Goal: Use online tool/utility: Utilize a website feature to perform a specific function

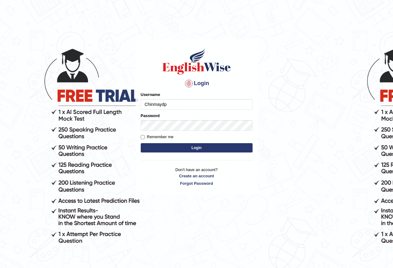
type input "Chinmaydp"
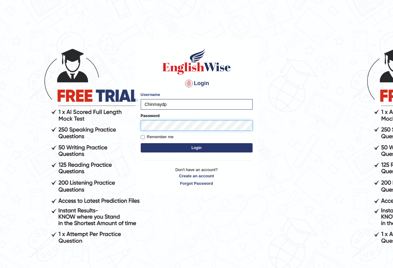
click at [141, 143] on button "Login" at bounding box center [197, 147] width 112 height 9
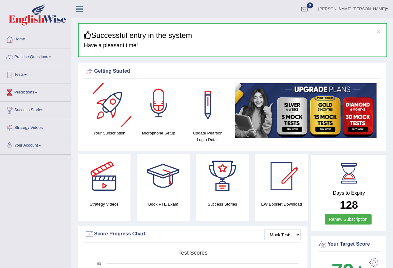
click at [168, 108] on div at bounding box center [158, 104] width 43 height 43
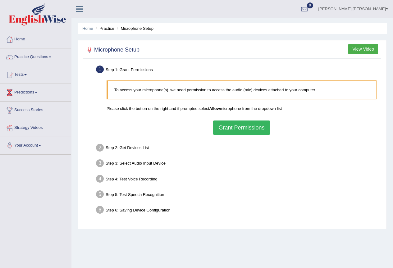
click at [237, 133] on button "Grant Permissions" at bounding box center [241, 127] width 57 height 14
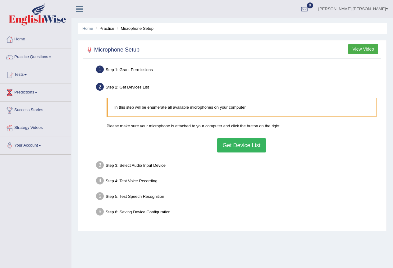
click at [257, 150] on button "Get Device List" at bounding box center [241, 145] width 48 height 14
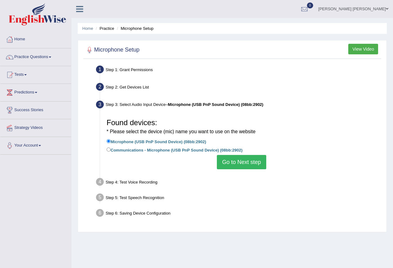
click at [237, 164] on button "Go to Next step" at bounding box center [241, 162] width 49 height 14
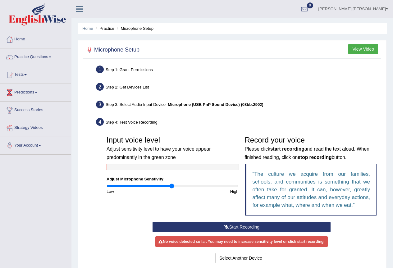
click at [246, 227] on button "Start Recording" at bounding box center [241, 227] width 178 height 11
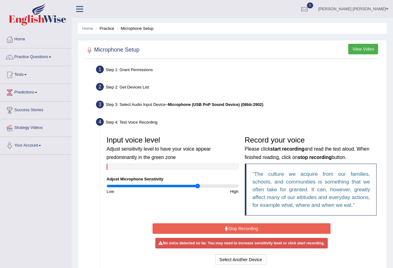
click at [197, 187] on input "range" at bounding box center [172, 185] width 132 height 5
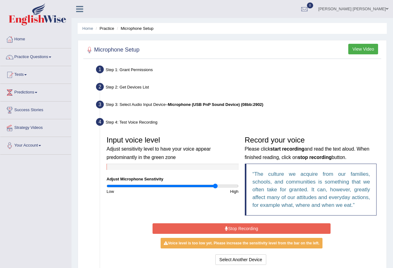
type input "1.68"
click at [215, 186] on input "range" at bounding box center [172, 185] width 132 height 5
click at [232, 260] on button "Select Another Device" at bounding box center [240, 259] width 51 height 11
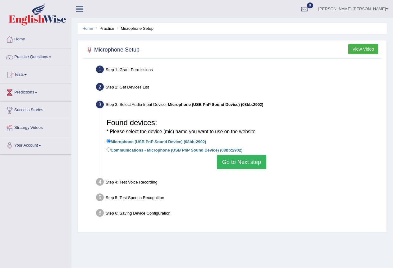
click at [248, 160] on button "Go to Next step" at bounding box center [241, 162] width 49 height 14
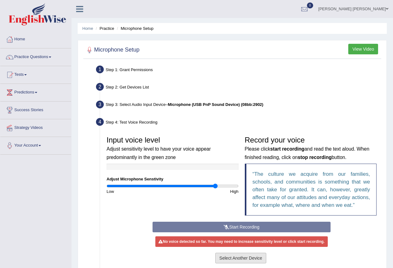
click at [251, 257] on button "Select Another Device" at bounding box center [240, 258] width 51 height 11
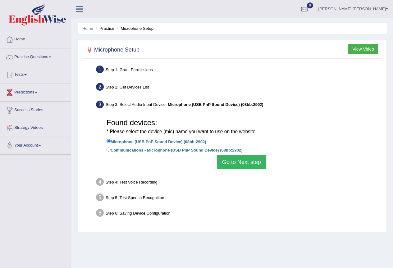
click at [229, 158] on button "Go to Next step" at bounding box center [241, 162] width 49 height 14
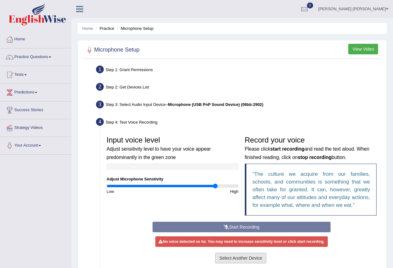
click at [248, 259] on button "Select Another Device" at bounding box center [240, 258] width 51 height 11
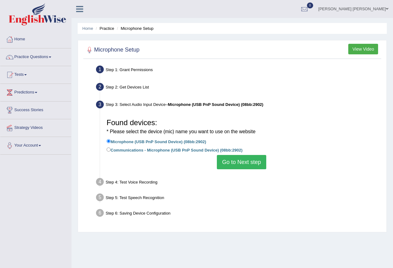
click at [210, 150] on label "Communications - Microphone (USB PnP Sound Device) (08bb:2902)" at bounding box center [174, 149] width 136 height 7
click at [111, 150] on input "Communications - Microphone (USB PnP Sound Device) (08bb:2902)" at bounding box center [108, 149] width 4 height 4
radio input "true"
click at [229, 159] on button "Go to Next step" at bounding box center [241, 162] width 49 height 14
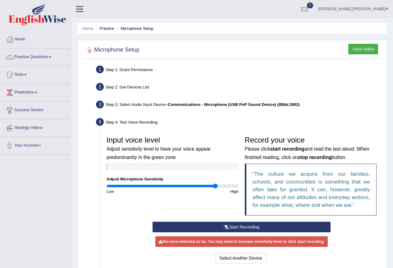
click at [240, 226] on button "Start Recording" at bounding box center [241, 227] width 178 height 11
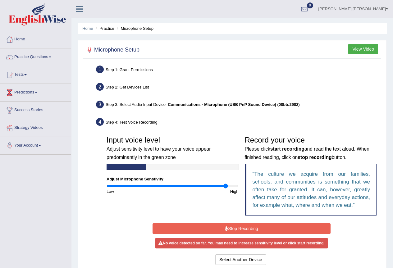
type input "1.84"
click at [225, 185] on input "range" at bounding box center [172, 185] width 132 height 5
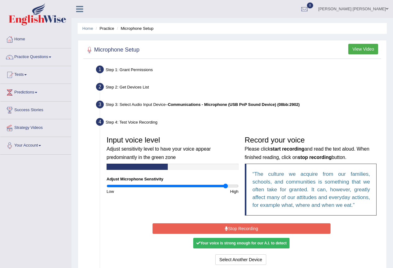
click at [225, 225] on button "Stop Recording" at bounding box center [241, 228] width 178 height 11
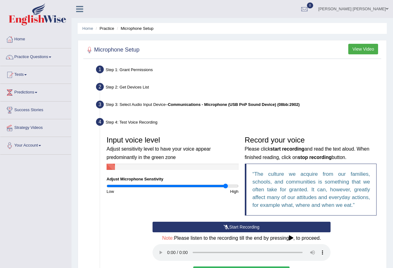
scroll to position [95, 0]
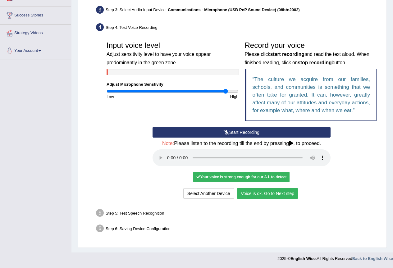
click at [273, 193] on button "Voice is ok. Go to Next step" at bounding box center [267, 193] width 61 height 11
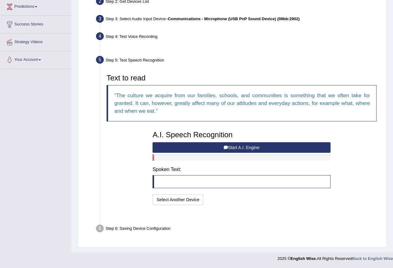
scroll to position [70, 0]
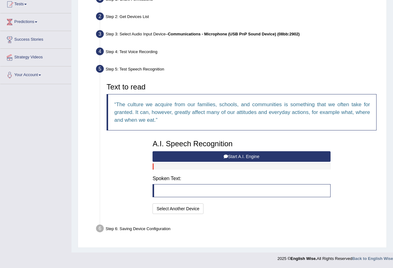
click at [278, 158] on button "Start A.I. Engine" at bounding box center [241, 156] width 178 height 11
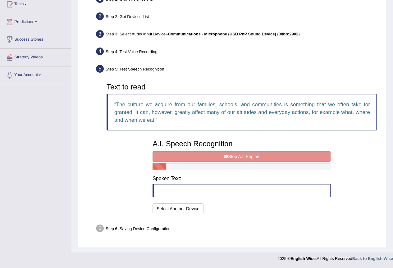
click at [278, 158] on div "A.I. Speech Recognition Start A.I. Engine Stop A.I. Engine Note: Please listen …" at bounding box center [241, 176] width 184 height 79
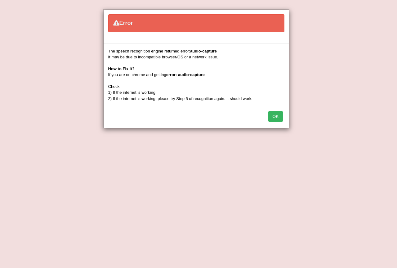
click at [272, 120] on button "OK" at bounding box center [276, 116] width 14 height 11
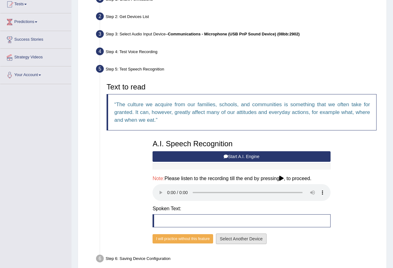
click at [229, 238] on button "Select Another Device" at bounding box center [241, 238] width 51 height 11
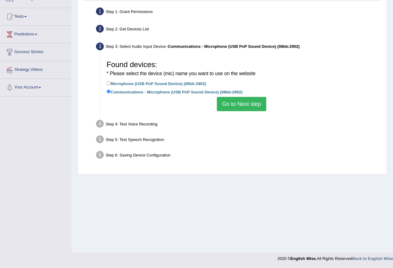
click at [235, 104] on button "Go to Next step" at bounding box center [241, 104] width 49 height 14
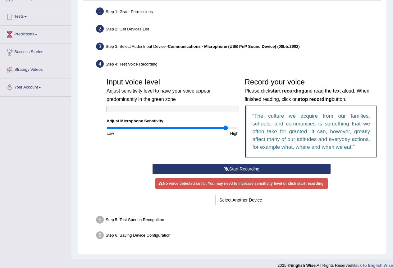
click at [258, 167] on button "Start Recording" at bounding box center [241, 169] width 178 height 11
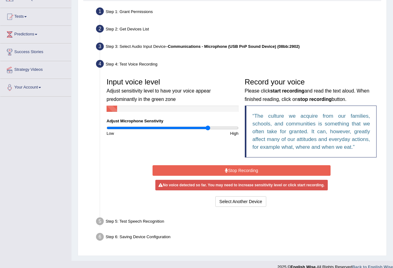
click at [207, 127] on input "range" at bounding box center [172, 127] width 132 height 5
click at [237, 205] on button "Select Another Device" at bounding box center [240, 201] width 51 height 11
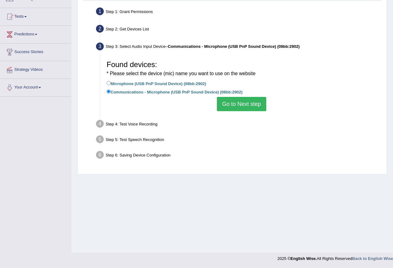
click at [253, 106] on button "Go to Next step" at bounding box center [241, 104] width 49 height 14
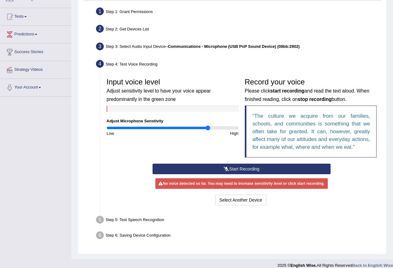
click at [249, 172] on button "Start Recording" at bounding box center [241, 169] width 178 height 11
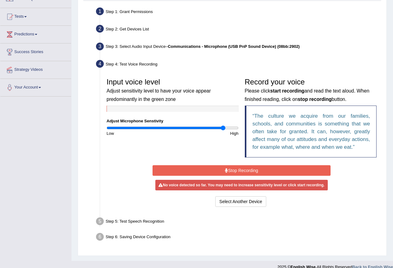
click at [223, 129] on input "range" at bounding box center [172, 127] width 132 height 5
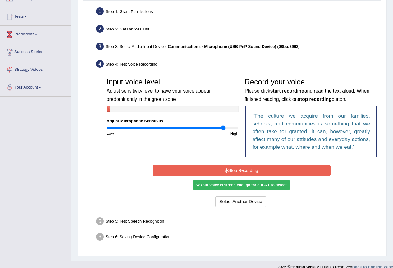
click at [236, 166] on button "Stop Recording" at bounding box center [241, 170] width 178 height 11
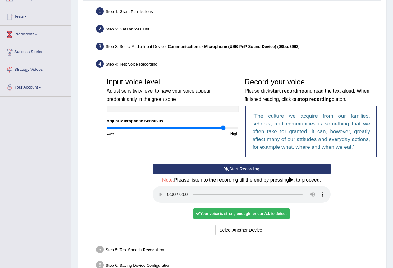
click at [236, 166] on button "Start Recording" at bounding box center [241, 169] width 178 height 11
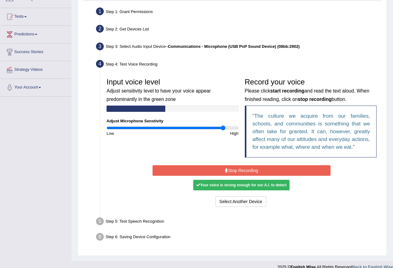
click at [236, 166] on button "Stop Recording" at bounding box center [241, 170] width 178 height 11
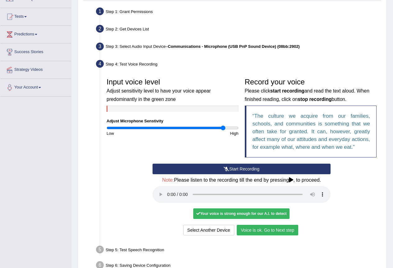
click at [280, 230] on button "Voice is ok. Go to Next step" at bounding box center [267, 230] width 61 height 11
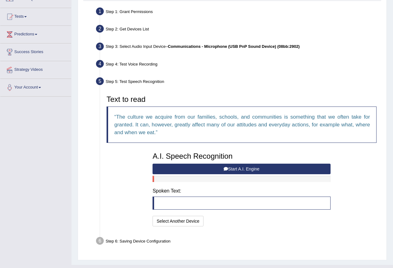
click at [280, 165] on button "Start A.I. Engine" at bounding box center [241, 169] width 178 height 11
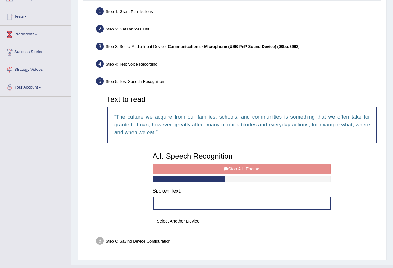
click at [282, 171] on div "A.I. Speech Recognition Start A.I. Engine Stop A.I. Engine Note: Please listen …" at bounding box center [241, 188] width 184 height 79
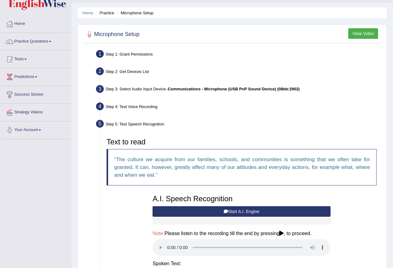
scroll to position [0, 0]
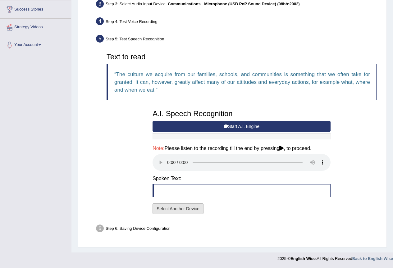
click at [191, 208] on button "Select Another Device" at bounding box center [177, 208] width 51 height 11
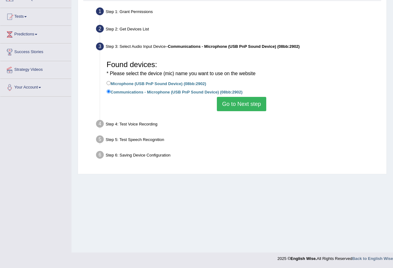
click at [236, 103] on button "Go to Next step" at bounding box center [241, 104] width 49 height 14
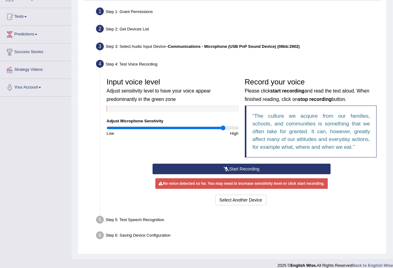
click at [227, 170] on icon at bounding box center [227, 169] width 6 height 4
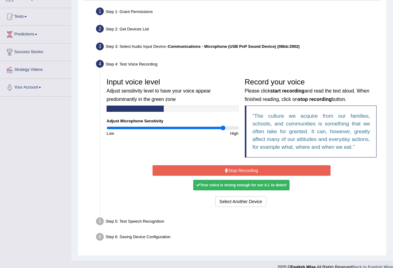
click at [228, 171] on button "Stop Recording" at bounding box center [241, 170] width 178 height 11
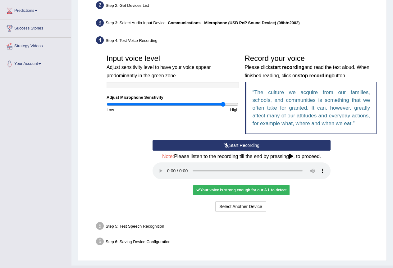
scroll to position [95, 0]
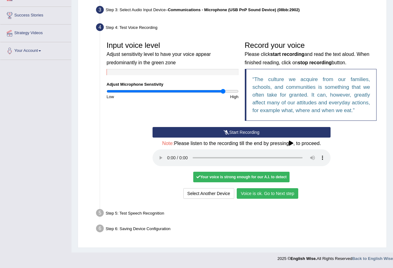
click at [277, 195] on button "Voice is ok. Go to Next step" at bounding box center [267, 193] width 61 height 11
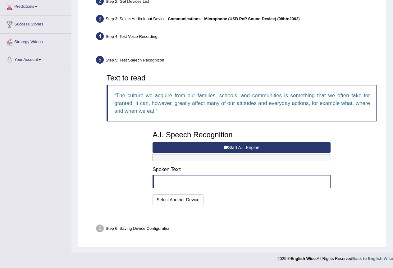
scroll to position [70, 0]
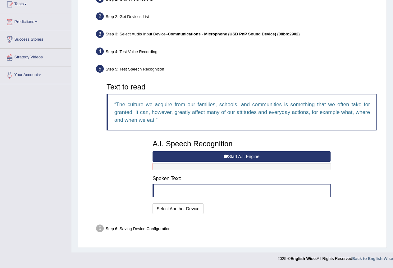
click at [240, 156] on button "Start A.I. Engine" at bounding box center [241, 156] width 178 height 11
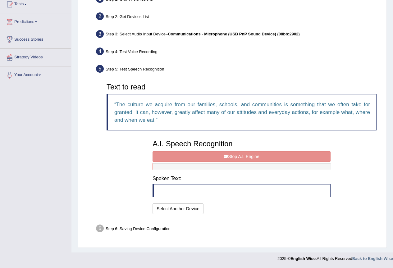
click at [243, 156] on div "A.I. Speech Recognition Start A.I. Engine Stop A.I. Engine Note: Please listen …" at bounding box center [241, 176] width 184 height 79
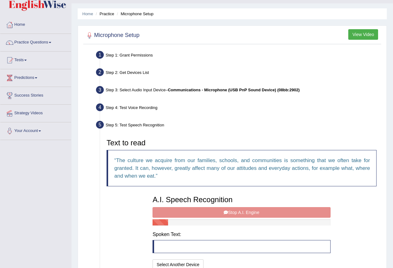
scroll to position [0, 0]
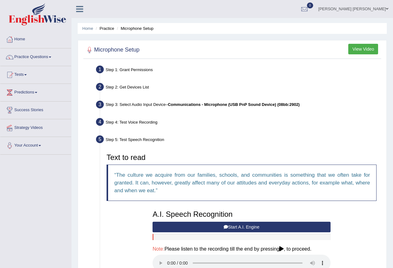
click at [206, 227] on button "Start A.I. Engine" at bounding box center [241, 227] width 178 height 11
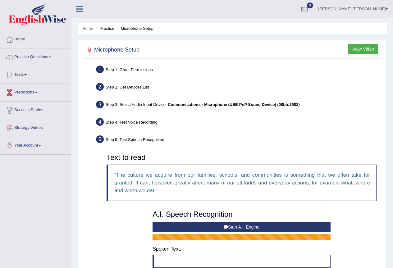
scroll to position [70, 0]
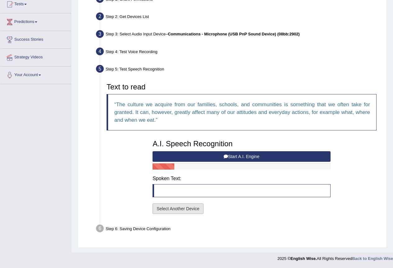
click at [185, 212] on button "Select Another Device" at bounding box center [177, 208] width 51 height 11
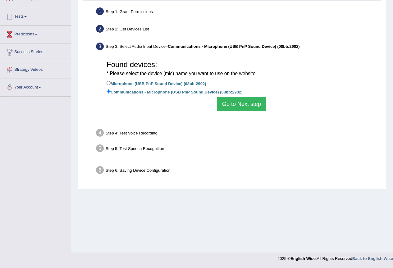
scroll to position [58, 0]
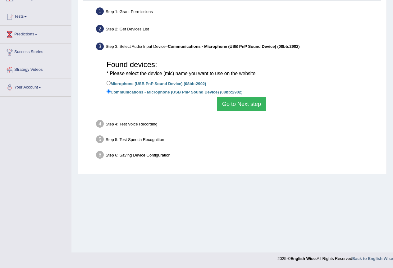
click at [247, 100] on button "Go to Next step" at bounding box center [241, 104] width 49 height 14
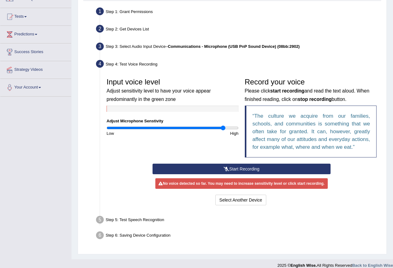
click at [251, 164] on button "Start Recording" at bounding box center [241, 169] width 178 height 11
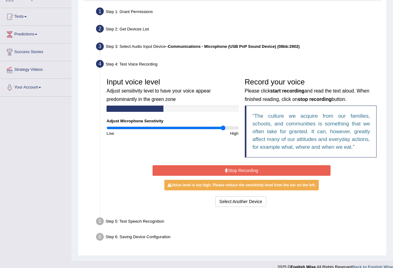
click at [252, 174] on button "Stop Recording" at bounding box center [241, 170] width 178 height 11
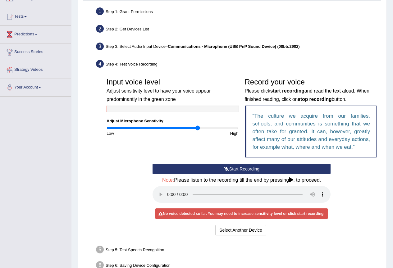
type input "1.4"
click at [197, 127] on input "range" at bounding box center [172, 127] width 132 height 5
click at [217, 174] on div "Start Recording Stop Recording Note: Please listen to the recording till the en…" at bounding box center [241, 200] width 184 height 73
click at [218, 171] on button "Start Recording" at bounding box center [241, 169] width 178 height 11
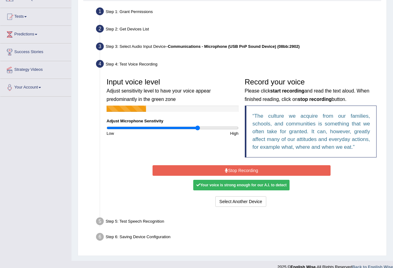
click at [220, 172] on button "Stop Recording" at bounding box center [241, 170] width 178 height 11
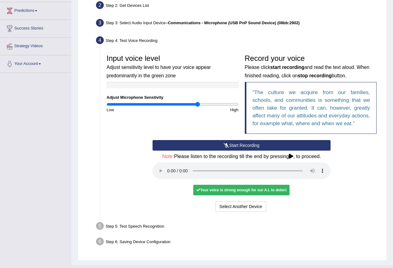
scroll to position [95, 0]
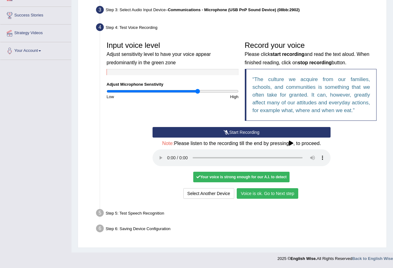
click at [285, 195] on button "Voice is ok. Go to Next step" at bounding box center [267, 193] width 61 height 11
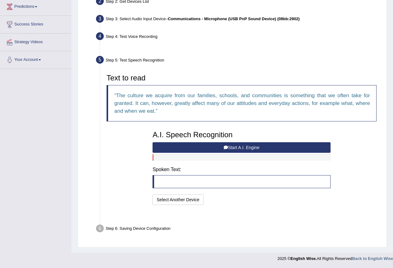
scroll to position [70, 0]
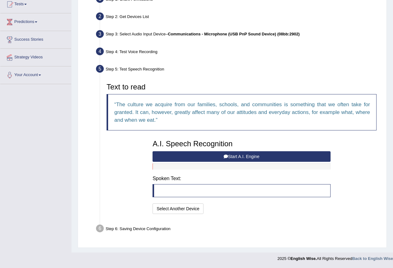
click at [276, 161] on button "Start A.I. Engine" at bounding box center [241, 156] width 178 height 11
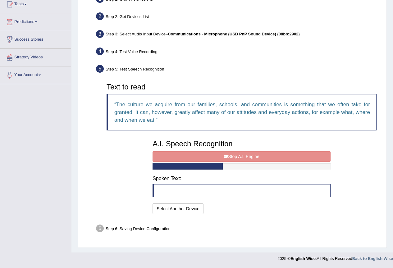
click at [279, 157] on div "A.I. Speech Recognition Start A.I. Engine Stop A.I. Engine Note: Please listen …" at bounding box center [241, 176] width 184 height 79
click at [214, 155] on div "A.I. Speech Recognition Start A.I. Engine Stop A.I. Engine Note: Please listen …" at bounding box center [241, 176] width 184 height 79
